Goal: Navigation & Orientation: Find specific page/section

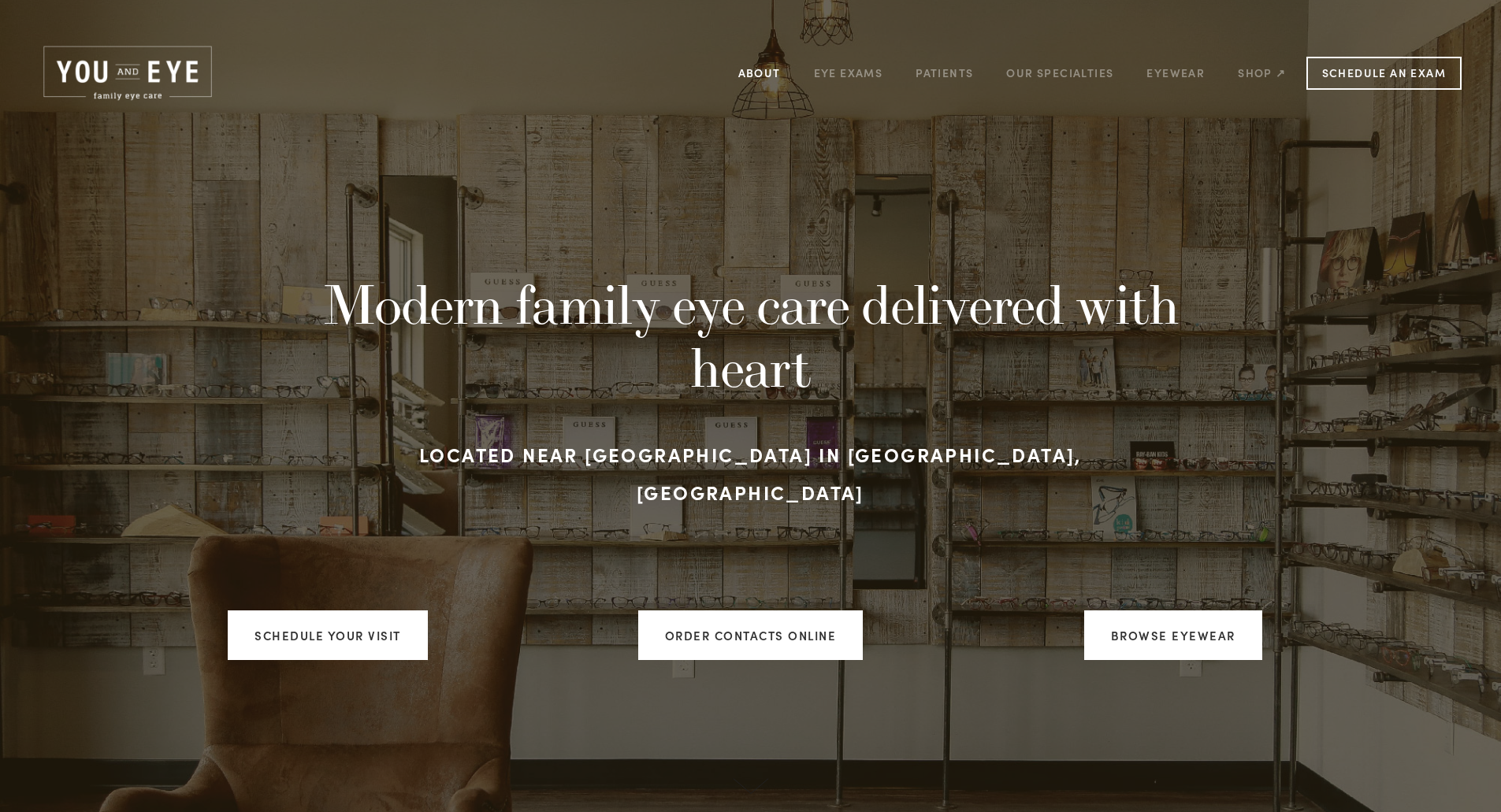
click at [754, 72] on link "About" at bounding box center [759, 72] width 42 height 25
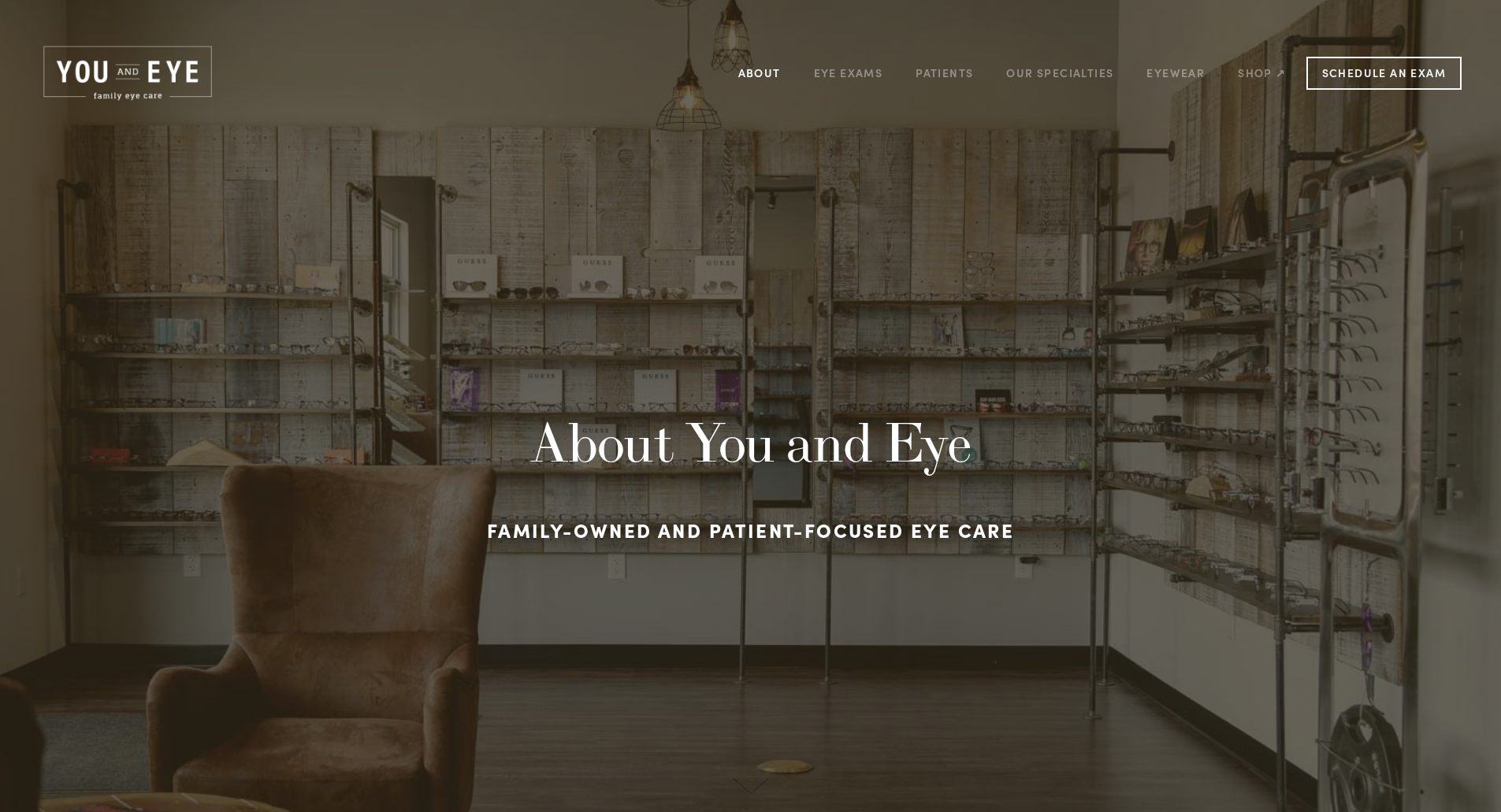
click at [756, 71] on link "About" at bounding box center [759, 72] width 42 height 25
click at [951, 68] on link "Patients" at bounding box center [944, 72] width 57 height 25
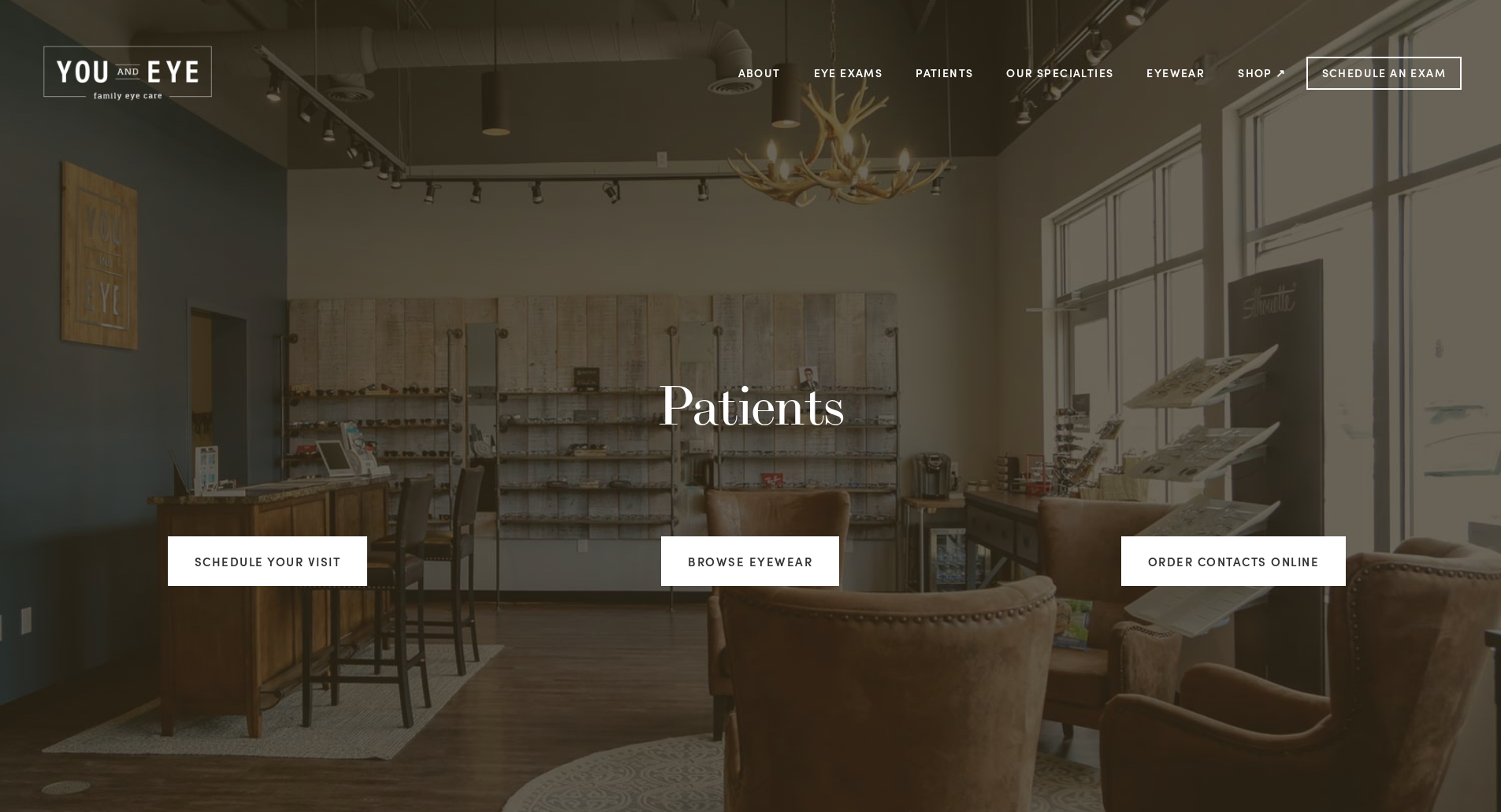
click at [136, 70] on img at bounding box center [127, 73] width 177 height 60
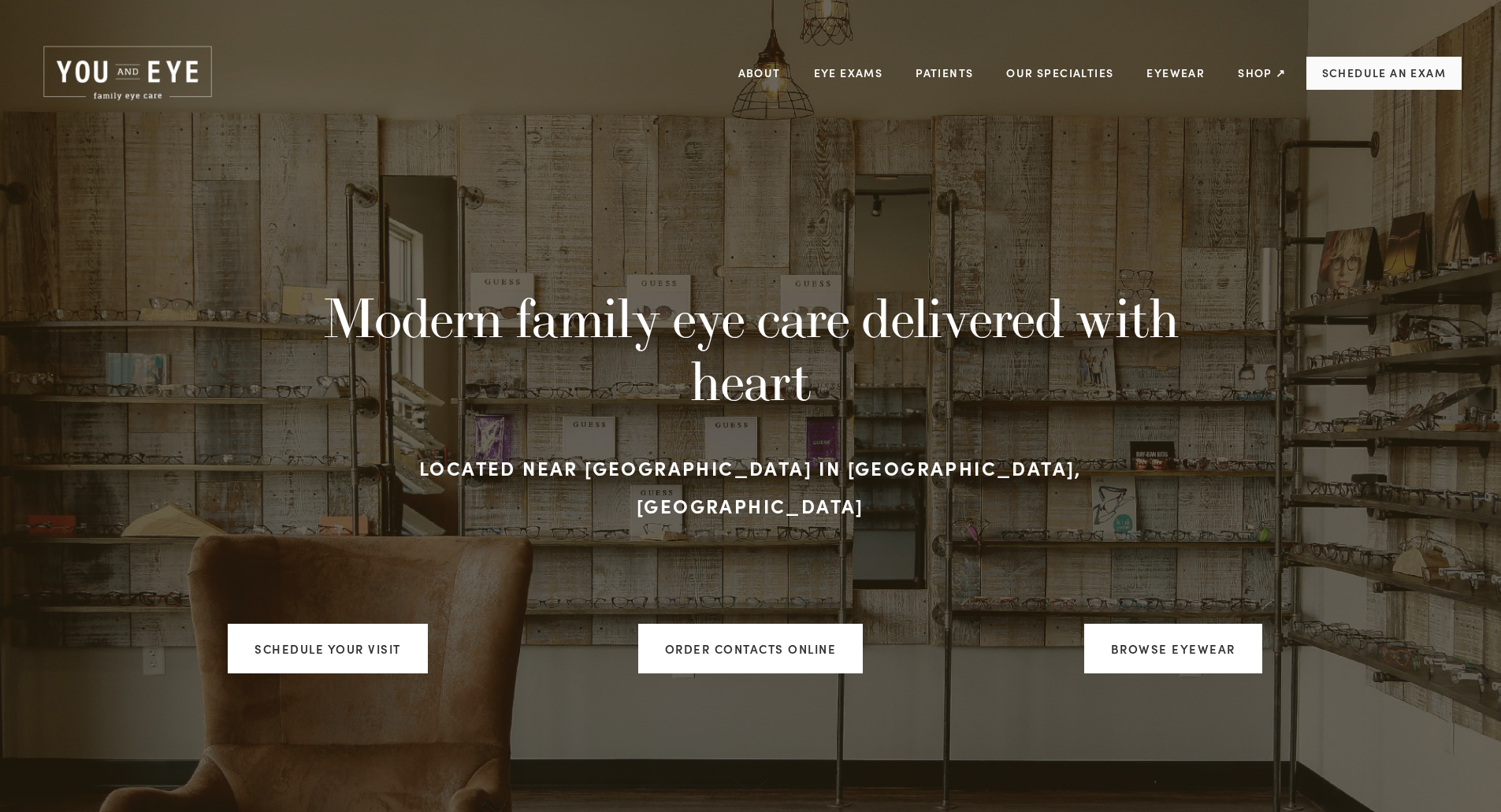
click at [1416, 71] on link "Schedule an Exam" at bounding box center [1384, 73] width 155 height 34
